Goal: Task Accomplishment & Management: Manage account settings

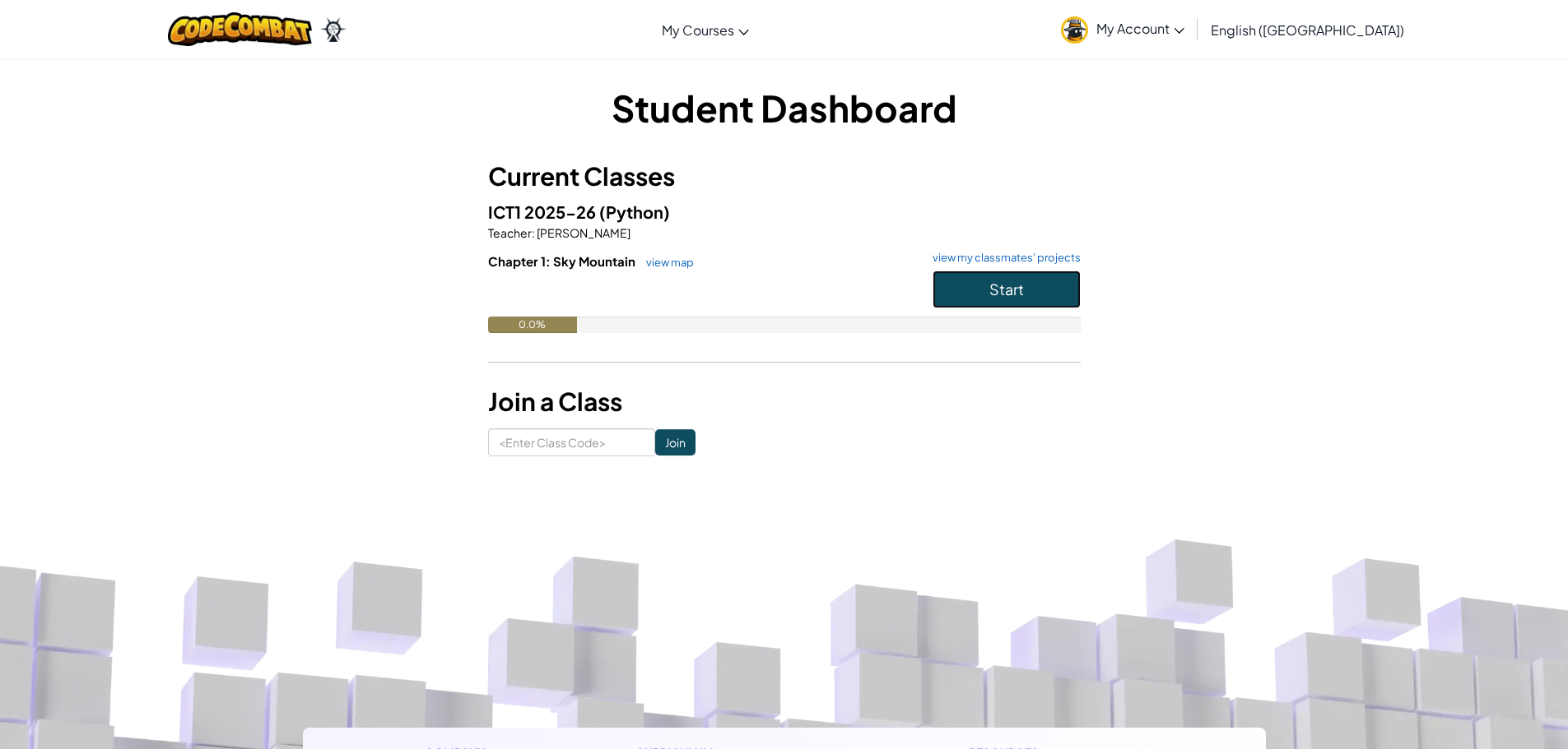
click at [1052, 293] on button "Start" at bounding box center [1006, 290] width 148 height 38
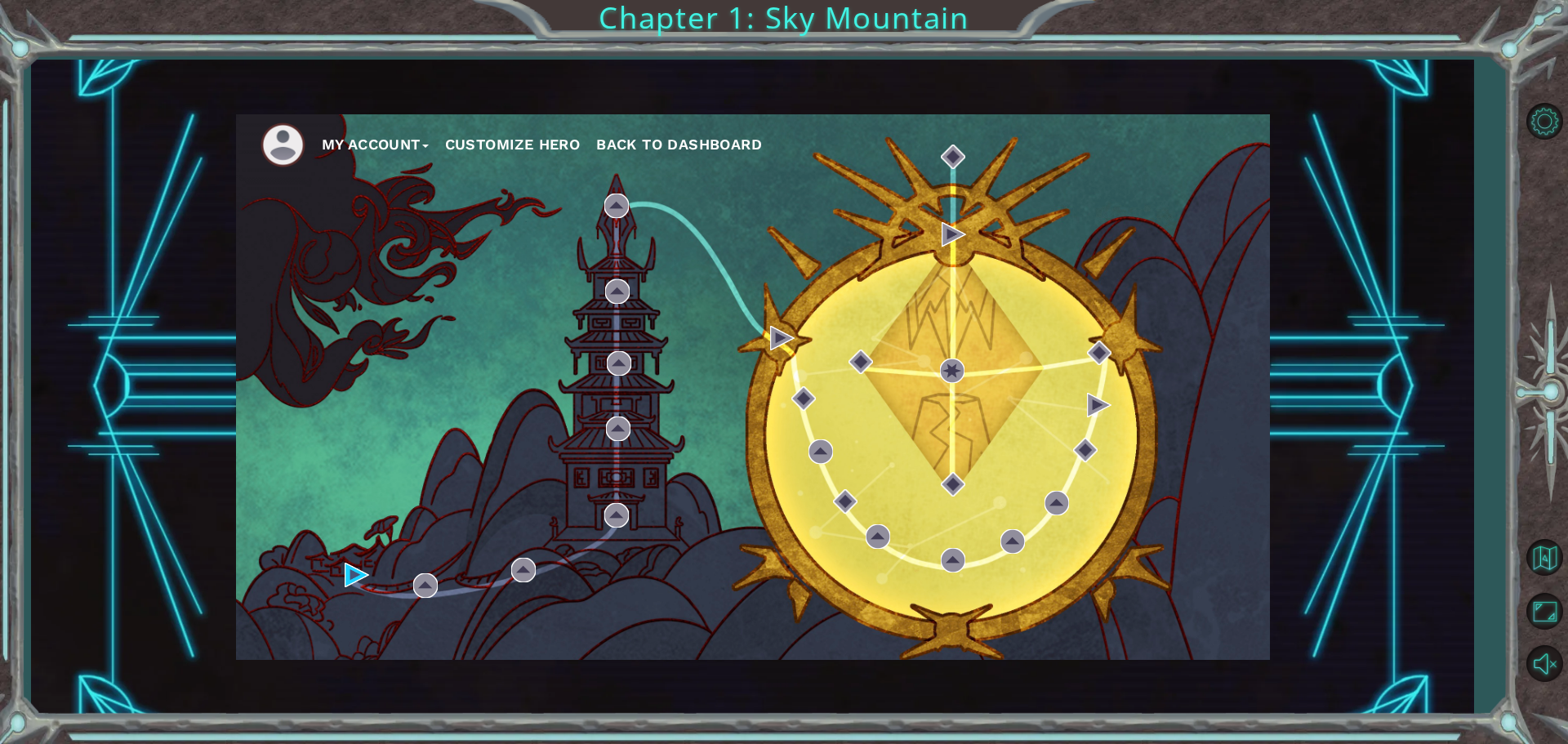
click at [352, 144] on button "My Account" at bounding box center [375, 145] width 107 height 25
click at [408, 184] on button "Account Settings" at bounding box center [394, 180] width 122 height 18
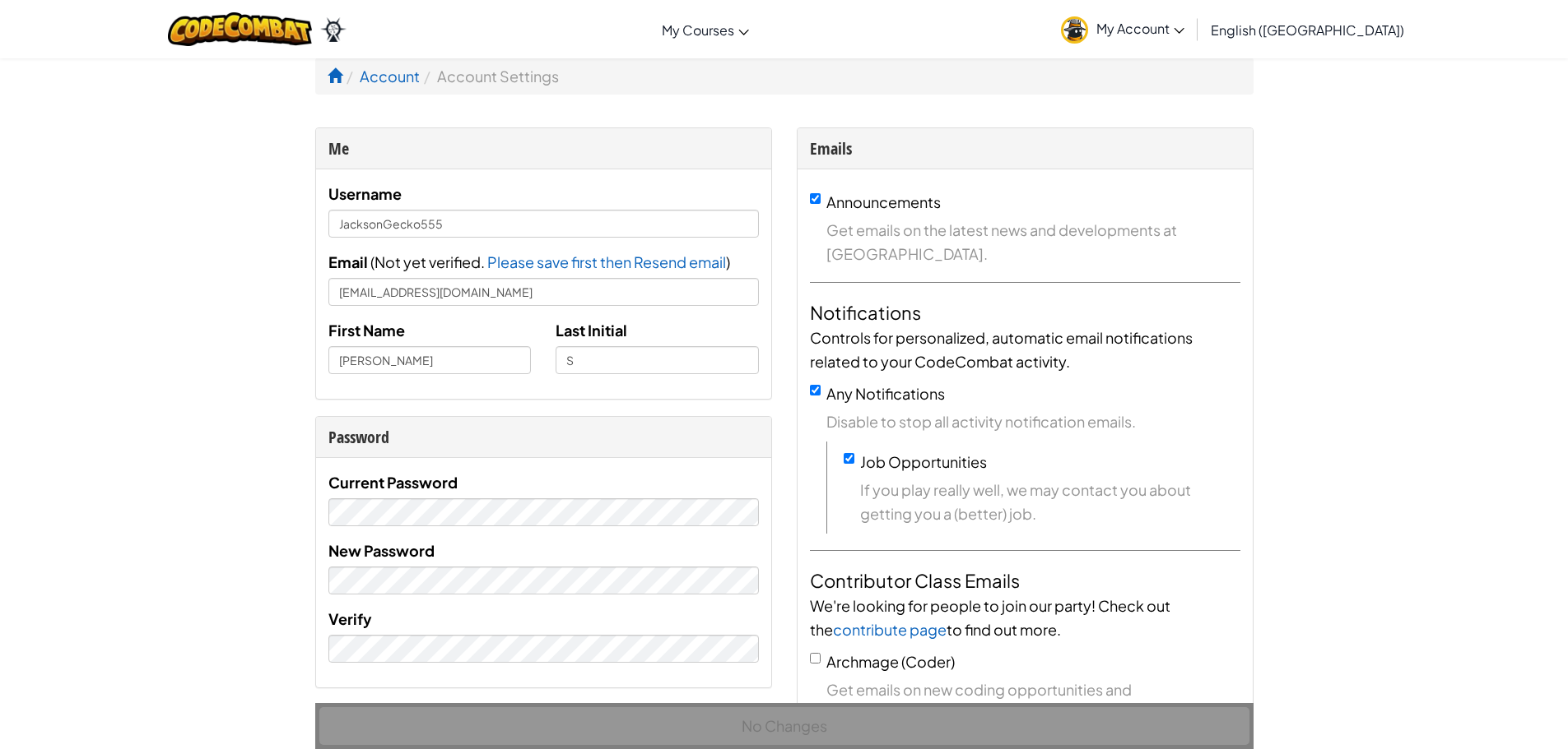
click at [537, 81] on li "Account Settings" at bounding box center [489, 75] width 139 height 24
click at [342, 74] on span at bounding box center [335, 75] width 15 height 15
